Goal: Information Seeking & Learning: Learn about a topic

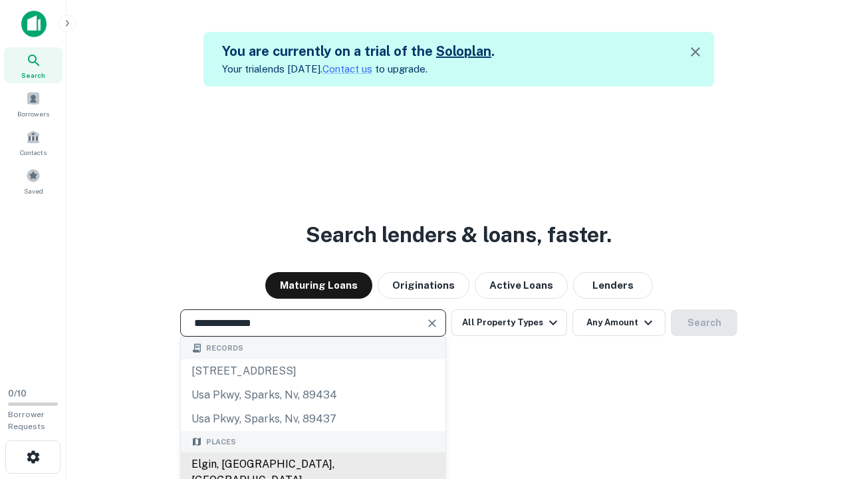
click at [312, 464] on div "Elgin, [GEOGRAPHIC_DATA], [GEOGRAPHIC_DATA]" at bounding box center [313, 472] width 265 height 40
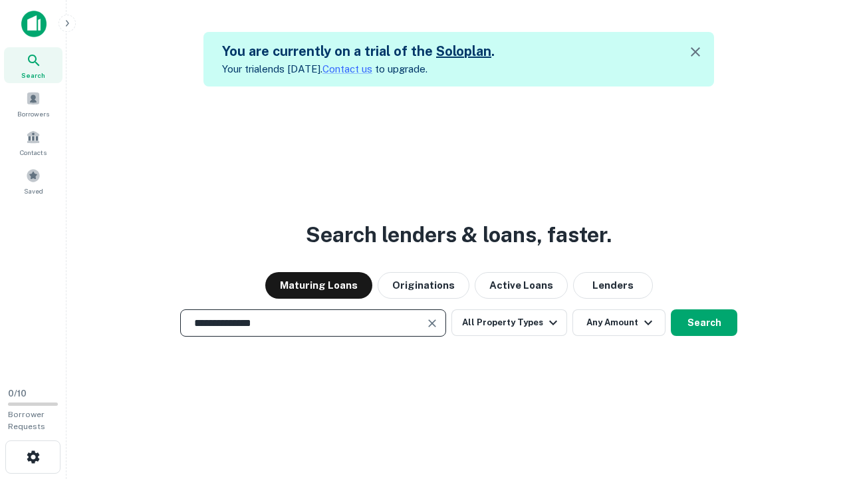
scroll to position [21, 0]
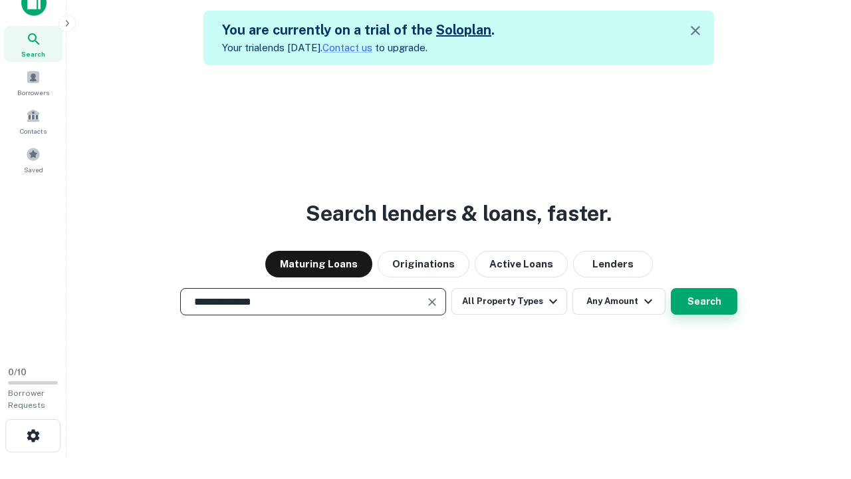
type input "**********"
click at [671, 288] on button "Search" at bounding box center [704, 301] width 66 height 27
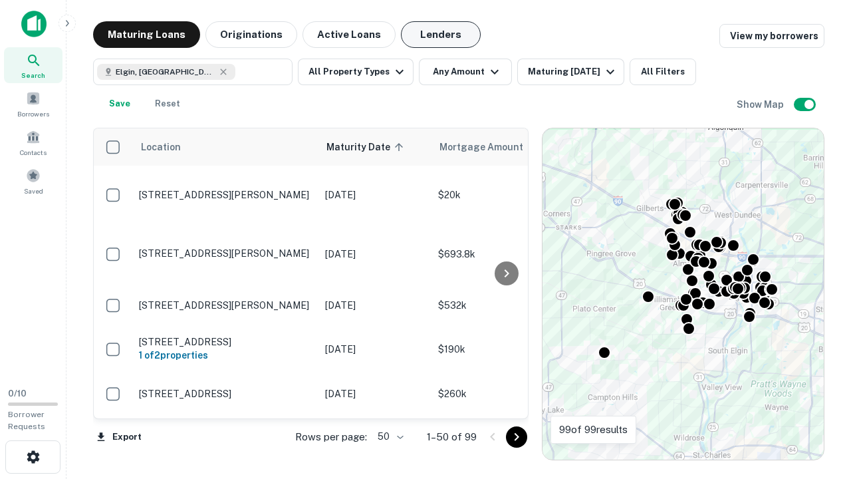
click at [441, 35] on button "Lenders" at bounding box center [441, 34] width 80 height 27
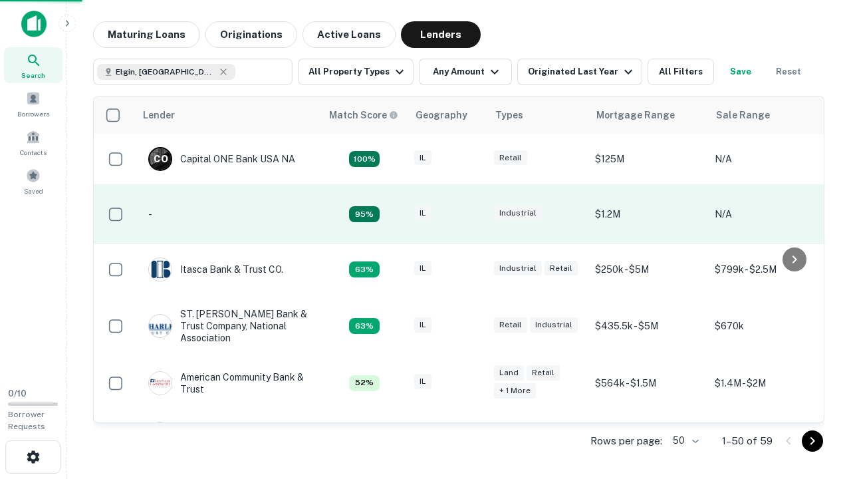
click at [472, 214] on div "IL" at bounding box center [447, 214] width 66 height 18
